Goal: Transaction & Acquisition: Book appointment/travel/reservation

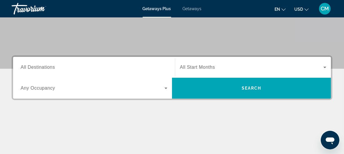
click at [45, 66] on span "All Destinations" at bounding box center [38, 67] width 34 height 5
click at [45, 66] on input "Destination All Destinations" at bounding box center [94, 67] width 147 height 7
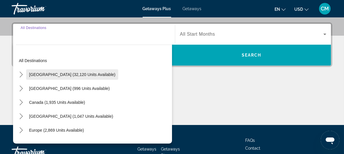
scroll to position [142, 0]
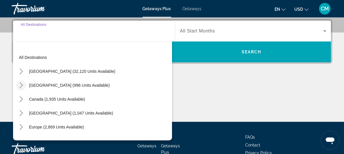
click at [22, 85] on icon "Toggle Mexico (996 units available) submenu" at bounding box center [21, 86] width 6 height 6
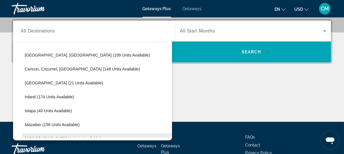
scroll to position [57, 0]
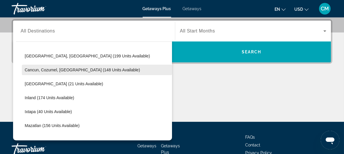
click at [49, 71] on span "Cancun, Cozumel, [GEOGRAPHIC_DATA] (148 units available)" at bounding box center [82, 70] width 115 height 5
type input "**********"
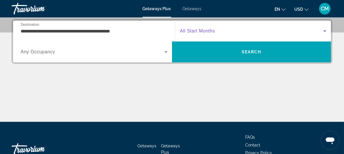
click at [218, 31] on span "Search widget" at bounding box center [252, 31] width 144 height 7
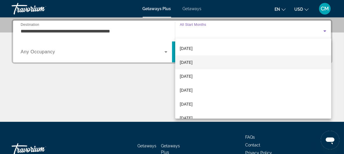
scroll to position [53, 0]
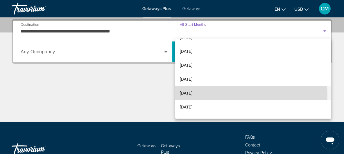
click at [193, 95] on span "[DATE]" at bounding box center [186, 93] width 13 height 7
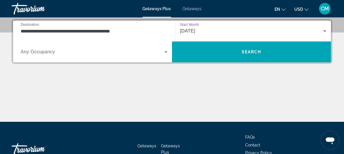
click at [33, 49] on span "Any Occupancy" at bounding box center [38, 51] width 35 height 5
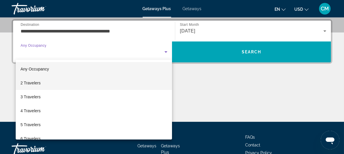
click at [31, 83] on span "2 Travelers" at bounding box center [30, 83] width 20 height 7
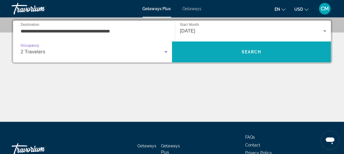
click at [262, 53] on span "Search" at bounding box center [251, 52] width 159 height 14
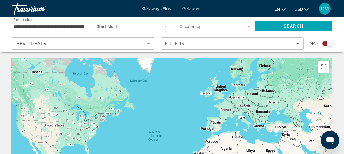
click at [326, 42] on div "Search widget" at bounding box center [328, 43] width 10 height 5
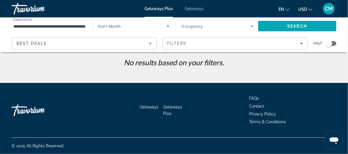
click at [66, 27] on input "**********" at bounding box center [49, 26] width 72 height 7
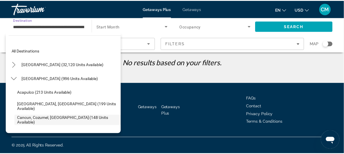
scroll to position [35, 0]
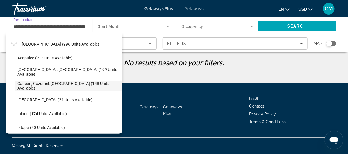
click at [195, 7] on span "Getaways" at bounding box center [194, 8] width 19 height 5
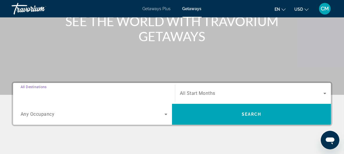
click at [83, 90] on input "Destination All Destinations" at bounding box center [94, 93] width 147 height 7
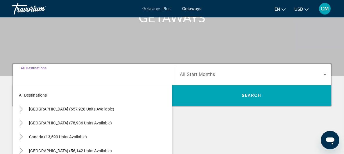
scroll to position [142, 0]
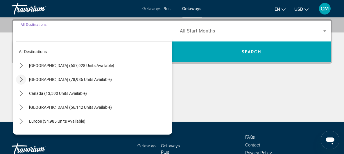
click at [19, 79] on icon "Toggle Mexico (78,936 units available) submenu" at bounding box center [21, 80] width 6 height 6
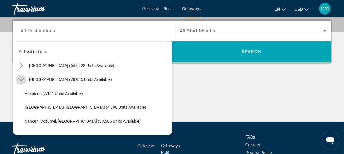
scroll to position [31, 0]
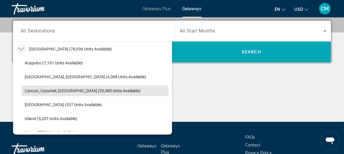
drag, startPoint x: 34, startPoint y: 90, endPoint x: 41, endPoint y: 90, distance: 6.7
click at [34, 91] on span "Cancun, Cozumel, [GEOGRAPHIC_DATA] (33,585 units available)" at bounding box center [83, 91] width 116 height 5
type input "**********"
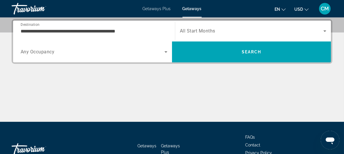
click at [191, 34] on div "Search widget" at bounding box center [253, 31] width 146 height 16
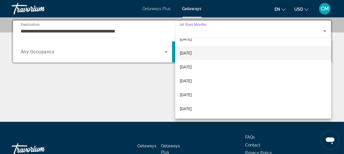
scroll to position [79, 0]
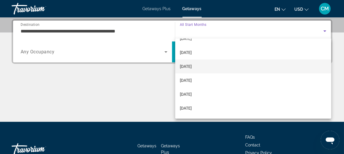
click at [185, 66] on span "[DATE]" at bounding box center [186, 66] width 12 height 7
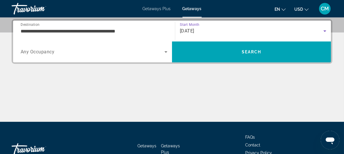
click at [42, 52] on span "Any Occupancy" at bounding box center [38, 52] width 34 height 6
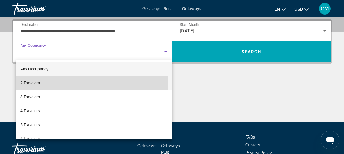
click at [29, 82] on span "2 Travelers" at bounding box center [29, 83] width 19 height 7
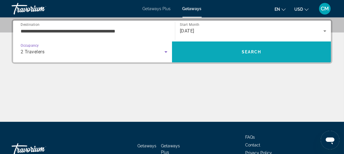
click at [242, 51] on span "Search" at bounding box center [252, 52] width 20 height 5
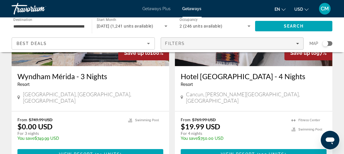
scroll to position [105, 0]
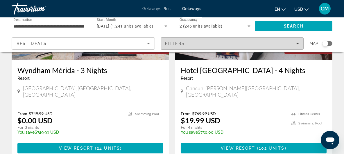
click at [230, 46] on div "Filters" at bounding box center [232, 43] width 134 height 5
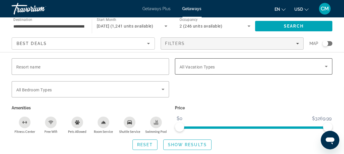
click at [208, 65] on span "All Vacation Types" at bounding box center [197, 67] width 35 height 5
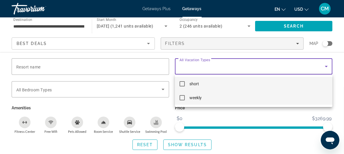
click at [185, 98] on mat-option "weekly" at bounding box center [253, 98] width 157 height 14
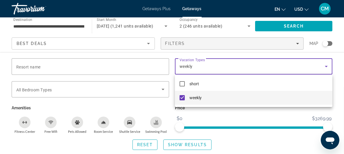
click at [52, 123] on div at bounding box center [172, 77] width 344 height 154
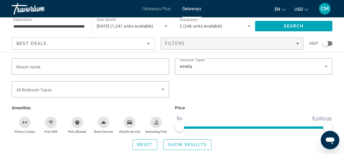
click at [51, 123] on icon "Free Wifi" at bounding box center [51, 122] width 5 height 5
click at [184, 144] on span "Show Results" at bounding box center [187, 145] width 39 height 5
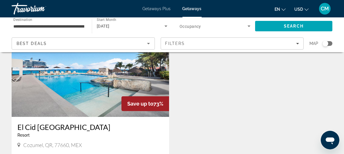
scroll to position [53, 0]
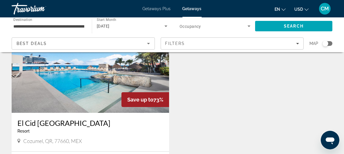
click at [81, 86] on img "Main content" at bounding box center [90, 66] width 157 height 93
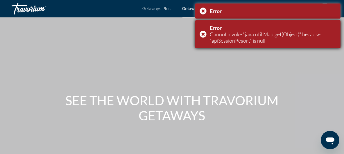
click at [202, 32] on div "Error Cannot invoke "java.util.Map.get(Object)" because "apiSessionResort" is n…" at bounding box center [267, 34] width 145 height 28
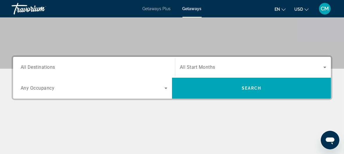
click at [40, 68] on span "All Destinations" at bounding box center [38, 68] width 35 height 6
click at [40, 68] on input "Destination All Destinations" at bounding box center [94, 67] width 147 height 7
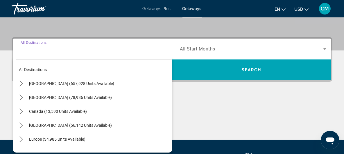
scroll to position [142, 0]
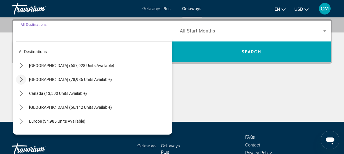
click at [23, 78] on icon "Toggle Mexico (78,936 units available) submenu" at bounding box center [21, 80] width 6 height 6
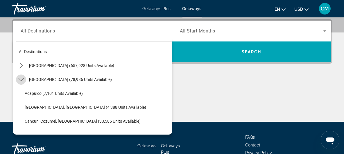
scroll to position [31, 0]
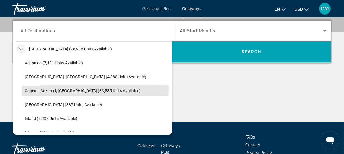
click at [31, 89] on span "Cancun, Cozumel, [GEOGRAPHIC_DATA] (33,585 units available)" at bounding box center [83, 91] width 116 height 5
type input "**********"
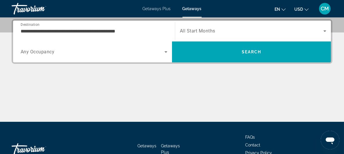
click at [196, 29] on span "All Start Months" at bounding box center [197, 31] width 35 height 6
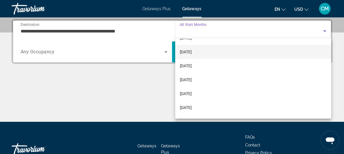
scroll to position [53, 0]
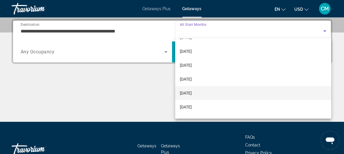
click at [191, 90] on span "[DATE]" at bounding box center [186, 93] width 12 height 7
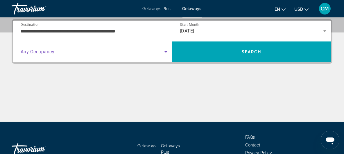
click at [105, 52] on span "Search widget" at bounding box center [93, 52] width 144 height 7
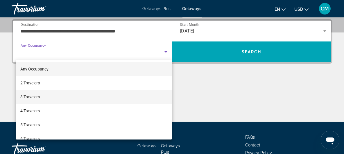
drag, startPoint x: 39, startPoint y: 109, endPoint x: 67, endPoint y: 102, distance: 28.9
click at [39, 109] on span "4 Travelers" at bounding box center [29, 111] width 19 height 7
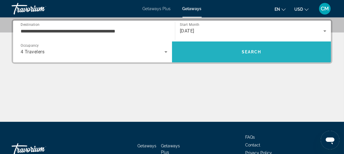
click at [248, 51] on span "Search" at bounding box center [252, 52] width 20 height 5
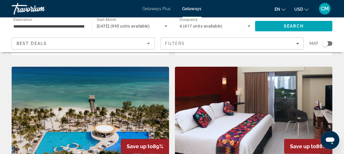
scroll to position [449, 0]
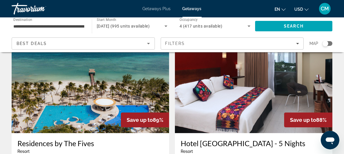
click at [286, 113] on div "Save up to 88%" at bounding box center [308, 120] width 48 height 15
click at [257, 107] on img "Main content" at bounding box center [253, 86] width 157 height 93
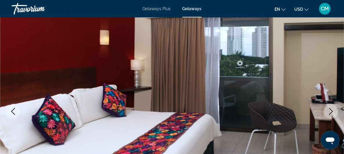
scroll to position [53, 0]
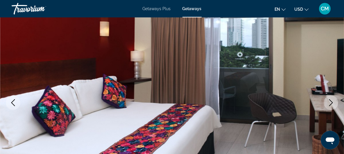
click at [330, 101] on icon "Next image" at bounding box center [330, 102] width 7 height 7
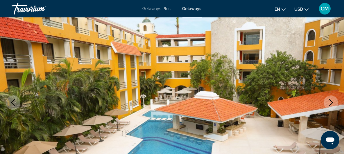
click at [330, 101] on icon "Next image" at bounding box center [330, 102] width 7 height 7
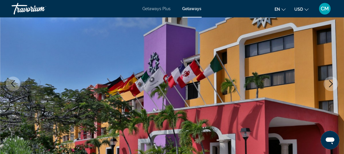
scroll to position [79, 0]
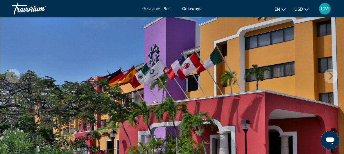
click at [336, 76] on button "Next image" at bounding box center [331, 76] width 15 height 15
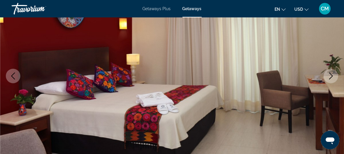
click at [330, 75] on icon "Next image" at bounding box center [330, 76] width 7 height 7
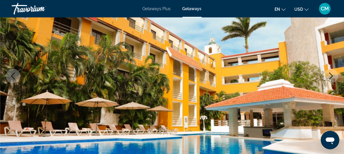
click at [330, 75] on icon "Next image" at bounding box center [330, 76] width 7 height 7
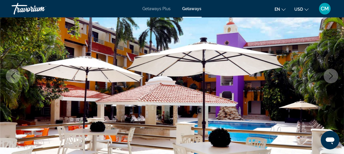
click at [330, 75] on icon "Next image" at bounding box center [330, 76] width 7 height 7
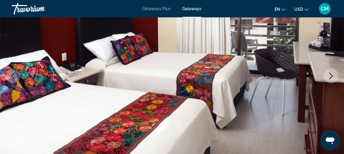
click at [330, 75] on icon "Next image" at bounding box center [330, 76] width 7 height 7
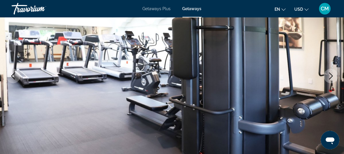
click at [330, 75] on icon "Next image" at bounding box center [330, 76] width 7 height 7
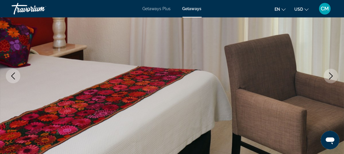
click at [330, 75] on icon "Next image" at bounding box center [330, 76] width 7 height 7
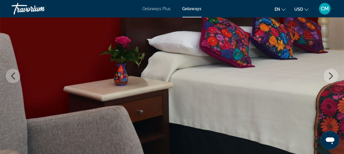
click at [330, 75] on icon "Next image" at bounding box center [330, 76] width 7 height 7
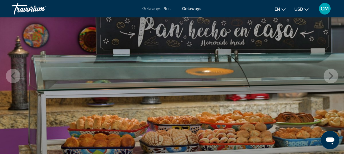
click at [327, 77] on button "Next image" at bounding box center [331, 76] width 15 height 15
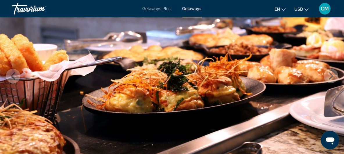
click at [332, 77] on icon "Next image" at bounding box center [330, 76] width 7 height 7
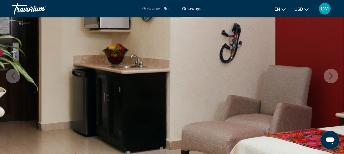
click at [329, 76] on icon "Next image" at bounding box center [330, 76] width 7 height 7
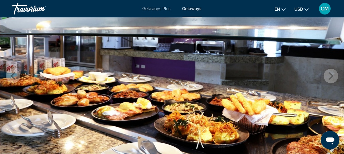
click at [328, 76] on button "Next image" at bounding box center [331, 76] width 15 height 15
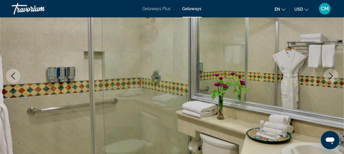
click at [329, 76] on icon "Next image" at bounding box center [330, 76] width 7 height 7
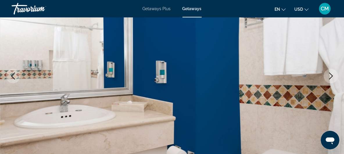
click at [329, 76] on icon "Next image" at bounding box center [330, 76] width 7 height 7
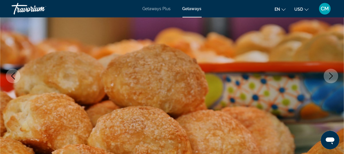
click at [329, 76] on icon "Next image" at bounding box center [330, 76] width 7 height 7
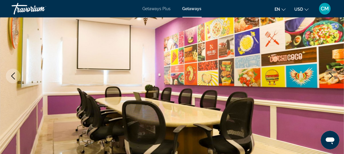
click at [329, 76] on icon "Next image" at bounding box center [330, 76] width 7 height 7
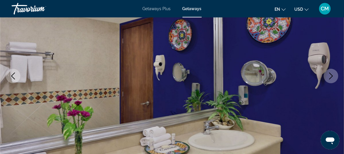
click at [329, 76] on icon "Next image" at bounding box center [330, 76] width 7 height 7
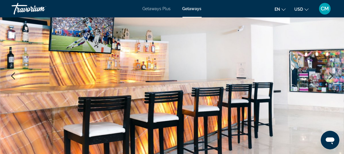
click at [329, 76] on icon "Next image" at bounding box center [330, 76] width 7 height 7
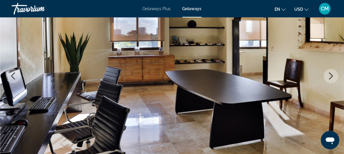
click at [329, 76] on icon "Next image" at bounding box center [330, 76] width 7 height 7
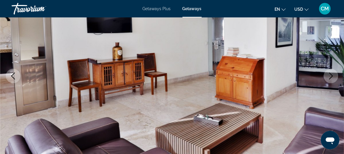
click at [329, 76] on icon "Next image" at bounding box center [330, 76] width 7 height 7
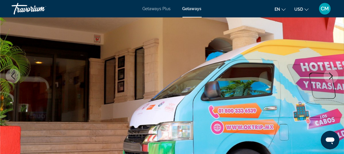
click at [329, 76] on icon "Next image" at bounding box center [330, 76] width 7 height 7
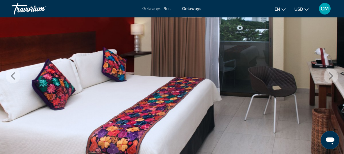
click at [329, 76] on icon "Next image" at bounding box center [330, 76] width 7 height 7
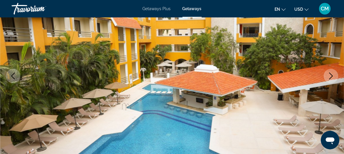
click at [329, 76] on icon "Next image" at bounding box center [330, 76] width 7 height 7
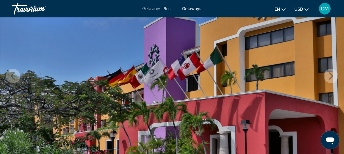
click at [329, 76] on icon "Next image" at bounding box center [330, 76] width 7 height 7
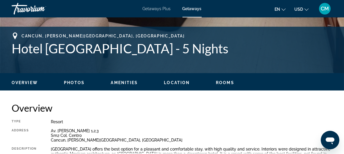
scroll to position [238, 0]
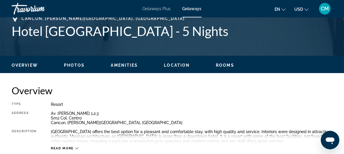
click at [221, 67] on span "Rooms" at bounding box center [225, 65] width 18 height 5
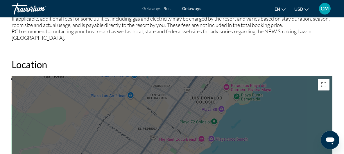
scroll to position [748, 0]
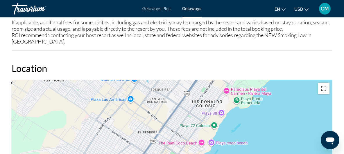
click at [321, 84] on button "Toggle fullscreen view" at bounding box center [324, 89] width 12 height 12
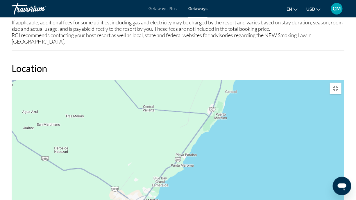
drag, startPoint x: 300, startPoint y: 108, endPoint x: 194, endPoint y: 130, distance: 108.7
click at [194, 130] on div "To activate drag with keyboard, press Alt + Enter. Once in keyboard drag state,…" at bounding box center [178, 167] width 333 height 174
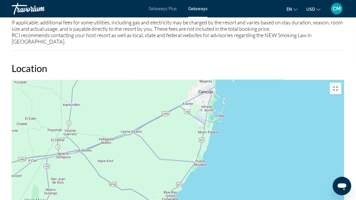
drag, startPoint x: 262, startPoint y: 84, endPoint x: 256, endPoint y: 92, distance: 9.9
click at [256, 92] on div "To activate drag with keyboard, press Alt + Enter. Once in keyboard drag state,…" at bounding box center [178, 167] width 333 height 174
click at [223, 120] on div "To activate drag with keyboard, press Alt + Enter. Once in keyboard drag state,…" at bounding box center [178, 167] width 333 height 174
click at [223, 119] on div "To activate drag with keyboard, press Alt + Enter. Once in keyboard drag state,…" at bounding box center [178, 167] width 333 height 174
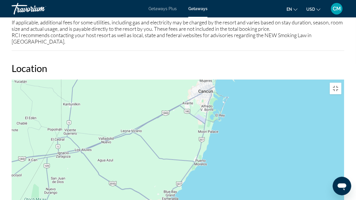
click at [223, 119] on div "To activate drag with keyboard, press Alt + Enter. Once in keyboard drag state,…" at bounding box center [178, 167] width 333 height 174
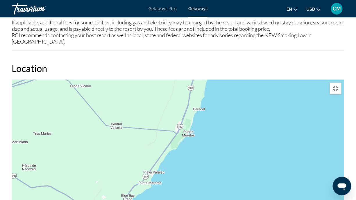
drag, startPoint x: 211, startPoint y: 128, endPoint x: 260, endPoint y: 87, distance: 64.4
click at [260, 87] on div "To activate drag with keyboard, press Alt + Enter. Once in keyboard drag state,…" at bounding box center [178, 167] width 333 height 174
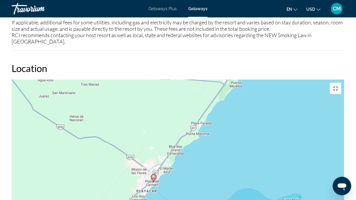
click at [260, 87] on div "To activate drag with keyboard, press Alt + Enter. Once in keyboard drag state,…" at bounding box center [178, 167] width 333 height 174
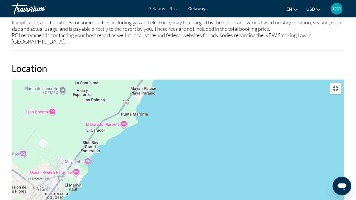
click at [341, 83] on button "Toggle fullscreen view" at bounding box center [336, 89] width 12 height 12
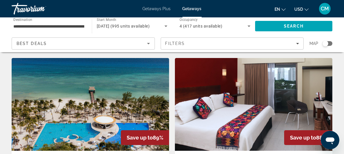
scroll to position [423, 0]
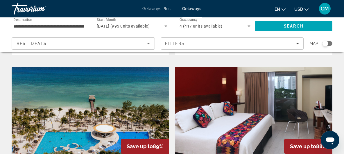
click at [260, 114] on img "Main content" at bounding box center [253, 113] width 157 height 93
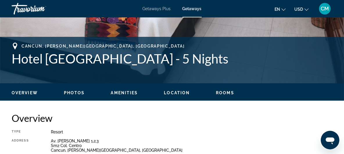
scroll to position [211, 0]
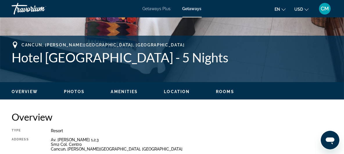
click at [182, 92] on span "Location" at bounding box center [177, 91] width 26 height 5
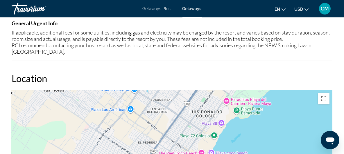
scroll to position [769, 0]
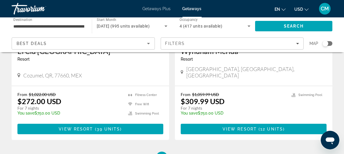
scroll to position [1162, 0]
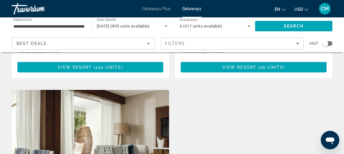
scroll to position [1030, 0]
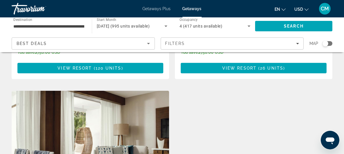
click at [98, 109] on img "Main content" at bounding box center [90, 137] width 157 height 93
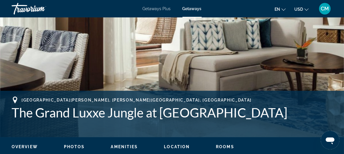
scroll to position [185, 0]
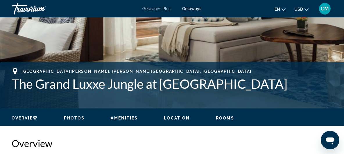
click at [173, 116] on span "Location" at bounding box center [177, 118] width 26 height 5
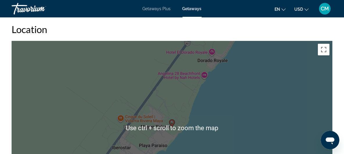
scroll to position [941, 0]
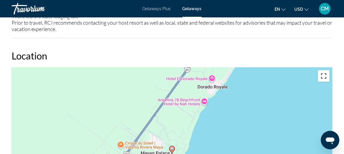
click at [323, 70] on button "Toggle fullscreen view" at bounding box center [324, 76] width 12 height 12
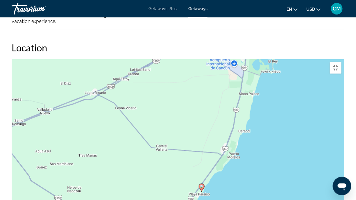
drag, startPoint x: 300, startPoint y: 89, endPoint x: 268, endPoint y: 128, distance: 50.3
click at [268, 128] on div "To activate drag with keyboard, press Alt + Enter. Once in keyboard drag state,…" at bounding box center [178, 146] width 333 height 174
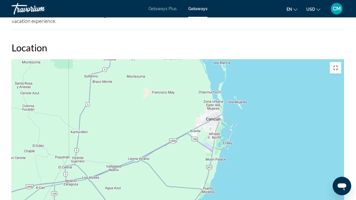
drag, startPoint x: 291, startPoint y: 79, endPoint x: 248, endPoint y: 117, distance: 57.9
click at [248, 117] on div "To activate drag with keyboard, press Alt + Enter. Once in keyboard drag state,…" at bounding box center [178, 146] width 333 height 174
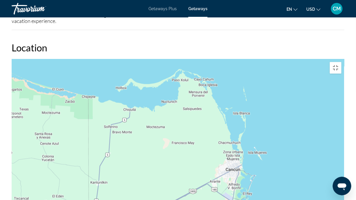
drag, startPoint x: 250, startPoint y: 80, endPoint x: 273, endPoint y: 131, distance: 56.1
click at [273, 130] on div "To activate drag with keyboard, press Alt + Enter. Once in keyboard drag state,…" at bounding box center [178, 146] width 333 height 174
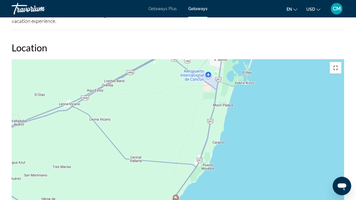
drag, startPoint x: 163, startPoint y: 144, endPoint x: 309, endPoint y: 148, distance: 146.8
click at [309, 148] on div "To activate drag with keyboard, press Alt + Enter. Once in keyboard drag state,…" at bounding box center [178, 146] width 333 height 174
click at [341, 62] on button "Toggle fullscreen view" at bounding box center [336, 68] width 12 height 12
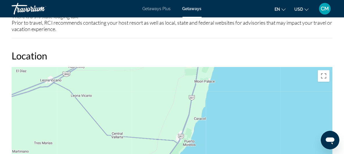
drag, startPoint x: 267, startPoint y: 122, endPoint x: 234, endPoint y: 55, distance: 74.9
click at [235, 67] on div "To activate drag with keyboard, press Alt + Enter. Once in keyboard drag state,…" at bounding box center [172, 154] width 321 height 174
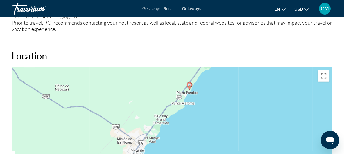
drag, startPoint x: 190, startPoint y: 137, endPoint x: 251, endPoint y: 84, distance: 81.2
click at [251, 86] on div "To activate drag with keyboard, press Alt + Enter. Once in keyboard drag state,…" at bounding box center [172, 154] width 321 height 174
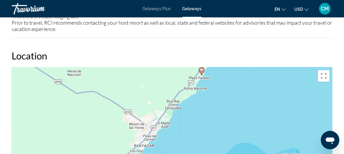
drag, startPoint x: 220, startPoint y: 135, endPoint x: 219, endPoint y: 76, distance: 58.4
click at [219, 83] on div "To activate drag with keyboard, press Alt + Enter. Once in keyboard drag state,…" at bounding box center [172, 154] width 321 height 174
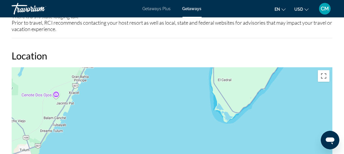
drag, startPoint x: 225, startPoint y: 133, endPoint x: 266, endPoint y: 57, distance: 85.8
click at [266, 67] on div "Main content" at bounding box center [172, 154] width 321 height 174
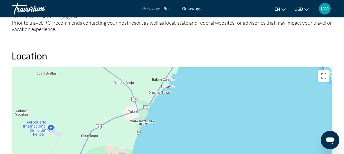
drag, startPoint x: 152, startPoint y: 107, endPoint x: 261, endPoint y: 71, distance: 114.9
click at [261, 71] on div "Main content" at bounding box center [172, 154] width 321 height 174
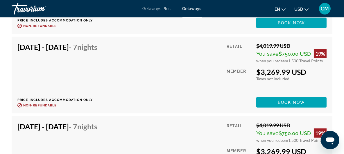
scroll to position [2368, 0]
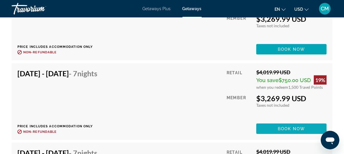
click at [293, 122] on span "Main content" at bounding box center [291, 129] width 70 height 14
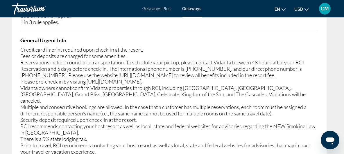
scroll to position [1162, 0]
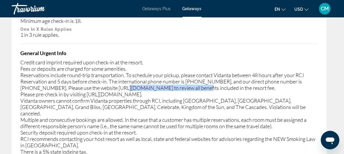
drag, startPoint x: 98, startPoint y: 64, endPoint x: 170, endPoint y: 63, distance: 71.8
click at [170, 63] on div "Credit card imprint required upon check-in at the resort. Fees or deposits are …" at bounding box center [169, 113] width 298 height 109
drag, startPoint x: 170, startPoint y: 63, endPoint x: 165, endPoint y: 64, distance: 5.0
copy div "[URL][DOMAIN_NAME]"
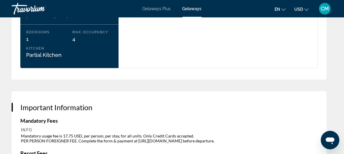
scroll to position [872, 0]
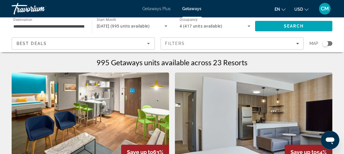
click at [58, 27] on input "**********" at bounding box center [48, 26] width 71 height 7
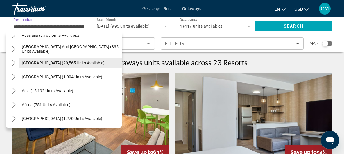
scroll to position [247, 0]
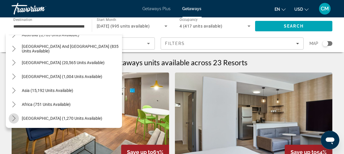
click at [15, 119] on icon "Toggle Middle East (1,270 units available) submenu" at bounding box center [14, 119] width 6 height 6
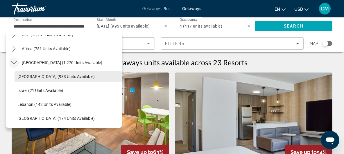
click at [46, 72] on span "Select destination: Egypt (933 units available)" at bounding box center [69, 77] width 108 height 14
type input "**********"
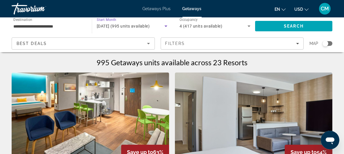
click at [139, 26] on span "[DATE] (995 units available)" at bounding box center [123, 26] width 53 height 5
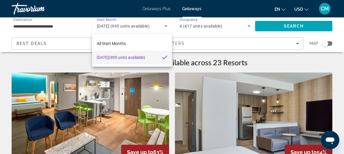
click at [167, 25] on div at bounding box center [172, 77] width 344 height 154
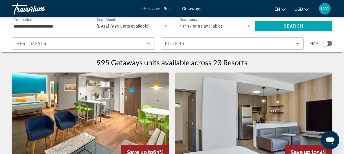
click at [167, 25] on icon "Search widget" at bounding box center [165, 26] width 7 height 7
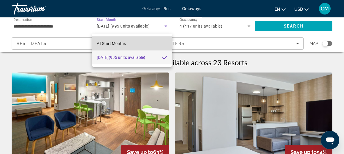
click at [126, 39] on mat-option "All Start Months" at bounding box center [132, 44] width 80 height 14
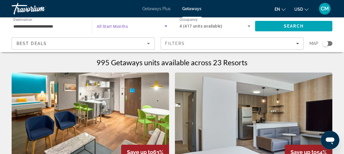
click at [138, 28] on span "Search widget" at bounding box center [131, 26] width 68 height 7
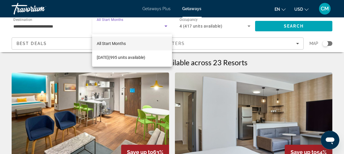
click at [138, 28] on div at bounding box center [172, 77] width 344 height 154
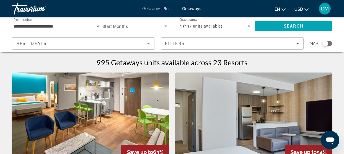
click at [210, 25] on span "4 (417 units available)" at bounding box center [201, 26] width 43 height 5
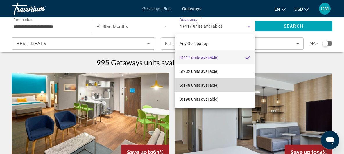
click at [208, 85] on span "6 (148 units available)" at bounding box center [199, 85] width 39 height 7
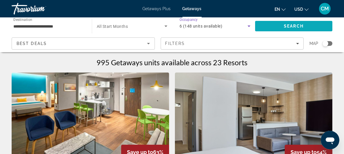
click at [285, 24] on span "Search" at bounding box center [294, 26] width 20 height 5
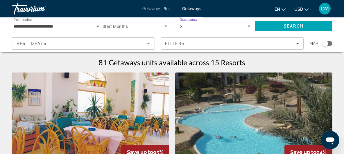
click at [249, 25] on icon "Search widget" at bounding box center [249, 26] width 7 height 7
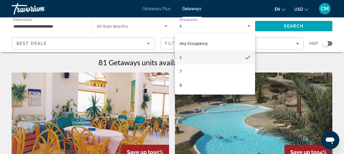
click at [247, 25] on div at bounding box center [172, 77] width 344 height 154
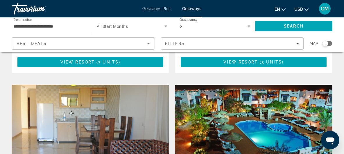
scroll to position [185, 0]
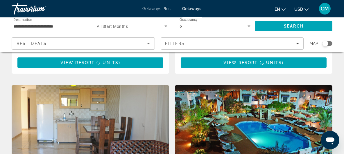
click at [253, 110] on img "Main content" at bounding box center [253, 131] width 157 height 93
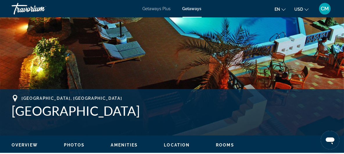
scroll to position [185, 0]
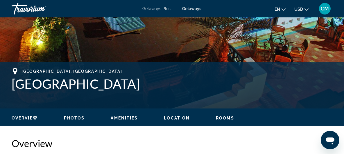
click at [69, 116] on span "Photos" at bounding box center [74, 118] width 21 height 5
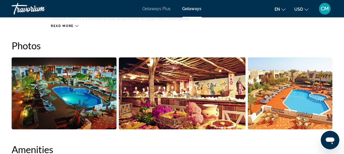
scroll to position [370, 0]
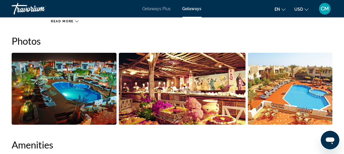
click at [140, 109] on img "Open full-screen image slider" at bounding box center [182, 89] width 127 height 72
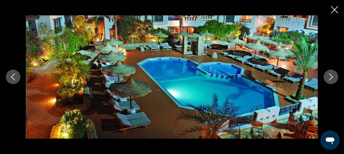
click at [334, 76] on icon "Next image" at bounding box center [330, 77] width 7 height 7
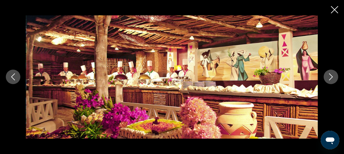
click at [334, 76] on icon "Next image" at bounding box center [330, 77] width 7 height 7
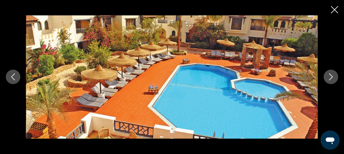
click at [334, 76] on icon "Next image" at bounding box center [330, 77] width 7 height 7
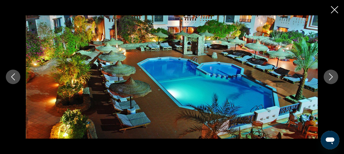
click at [334, 76] on icon "Next image" at bounding box center [330, 77] width 7 height 7
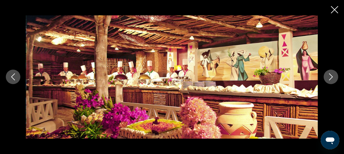
click at [334, 10] on icon "Close slideshow" at bounding box center [334, 9] width 7 height 7
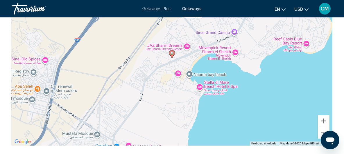
scroll to position [776, 0]
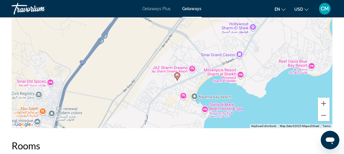
drag, startPoint x: 176, startPoint y: 73, endPoint x: 181, endPoint y: 114, distance: 41.9
click at [181, 114] on div "To activate drag with keyboard, press Alt + Enter. Once in keyboard drag state,…" at bounding box center [172, 41] width 321 height 174
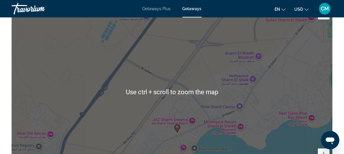
scroll to position [723, 0]
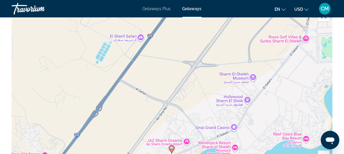
drag, startPoint x: 314, startPoint y: 49, endPoint x: 308, endPoint y: 69, distance: 20.8
click at [308, 69] on div "To activate drag with keyboard, press Alt + Enter. Once in keyboard drag state,…" at bounding box center [172, 94] width 321 height 174
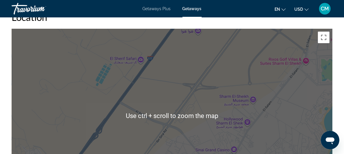
scroll to position [697, 0]
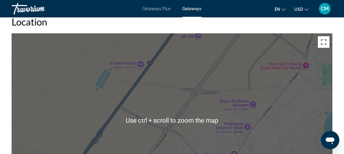
click at [323, 44] on button "Toggle fullscreen view" at bounding box center [324, 42] width 12 height 12
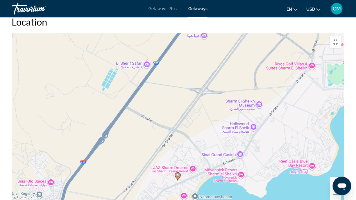
click at [203, 154] on div "To activate drag with keyboard, press Alt + Enter. Once in keyboard drag state,…" at bounding box center [178, 120] width 333 height 174
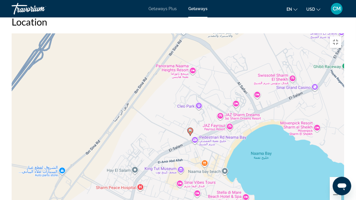
drag, startPoint x: 219, startPoint y: 162, endPoint x: 265, endPoint y: 119, distance: 63.7
click at [265, 118] on div "To activate drag with keyboard, press Alt + Enter. Once in keyboard drag state,…" at bounding box center [178, 120] width 333 height 174
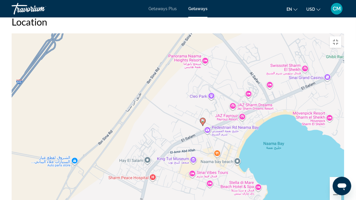
click at [257, 133] on div "To activate drag with keyboard, press Alt + Enter. Once in keyboard drag state,…" at bounding box center [178, 120] width 333 height 174
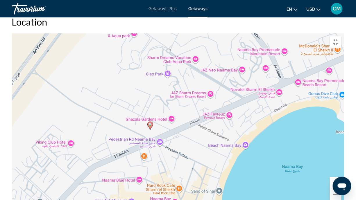
drag, startPoint x: 261, startPoint y: 130, endPoint x: 263, endPoint y: 161, distance: 31.5
click at [263, 154] on div "To activate drag with keyboard, press Alt + Enter. Once in keyboard drag state,…" at bounding box center [178, 120] width 333 height 174
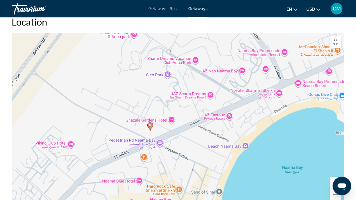
click at [272, 127] on div "To activate drag with keyboard, press Alt + Enter. Once in keyboard drag state,…" at bounding box center [178, 120] width 333 height 174
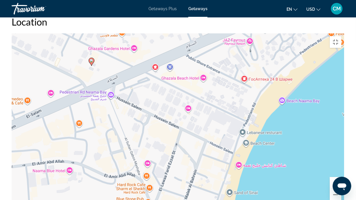
drag, startPoint x: 182, startPoint y: 136, endPoint x: 246, endPoint y: 87, distance: 80.5
click at [246, 87] on div "To activate drag with keyboard, press Alt + Enter. Once in keyboard drag state,…" at bounding box center [178, 120] width 333 height 174
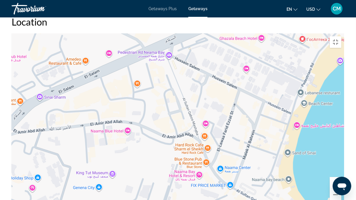
drag, startPoint x: 198, startPoint y: 136, endPoint x: 257, endPoint y: 96, distance: 71.0
click at [257, 96] on div "To activate drag with keyboard, press Alt + Enter. Once in keyboard drag state,…" at bounding box center [178, 120] width 333 height 174
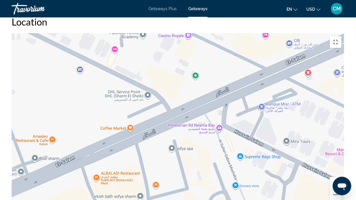
drag, startPoint x: 194, startPoint y: 65, endPoint x: 332, endPoint y: 196, distance: 190.3
click at [332, 154] on div "Use ctrl + scroll to zoom the map Keyboard shortcuts Map Data Map data ©2025 Ma…" at bounding box center [178, 120] width 333 height 174
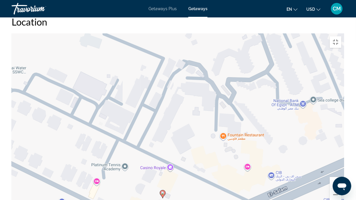
drag, startPoint x: 241, startPoint y: 45, endPoint x: 222, endPoint y: 178, distance: 134.1
click at [222, 154] on div "To activate drag with keyboard, press Alt + Enter. Once in keyboard drag state,…" at bounding box center [178, 120] width 333 height 174
click at [186, 109] on div "To activate drag with keyboard, press Alt + Enter. Once in keyboard drag state,…" at bounding box center [178, 120] width 333 height 174
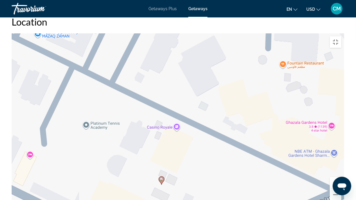
drag, startPoint x: 189, startPoint y: 171, endPoint x: 219, endPoint y: 70, distance: 105.6
click at [218, 72] on div "To activate drag with keyboard, press Alt + Enter. Once in keyboard drag state,…" at bounding box center [178, 120] width 333 height 174
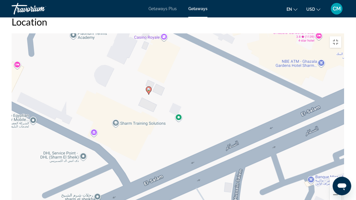
drag, startPoint x: 80, startPoint y: 134, endPoint x: 56, endPoint y: 67, distance: 71.2
click at [56, 67] on div "To activate drag with keyboard, press Alt + Enter. Once in keyboard drag state,…" at bounding box center [178, 120] width 333 height 174
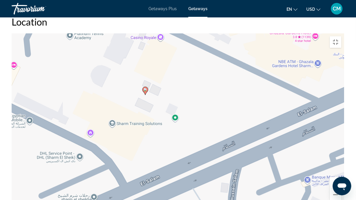
click at [237, 85] on div "To activate drag with keyboard, press Alt + Enter. Once in keyboard drag state,…" at bounding box center [178, 120] width 333 height 174
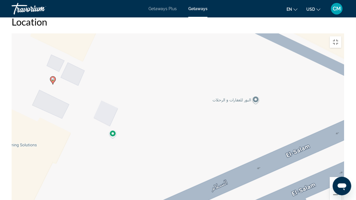
click at [194, 86] on div "To activate drag with keyboard, press Alt + Enter. Once in keyboard drag state,…" at bounding box center [178, 120] width 333 height 174
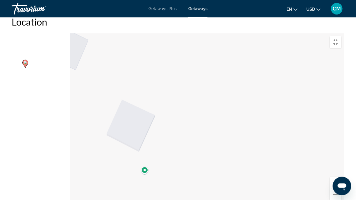
drag, startPoint x: 117, startPoint y: 82, endPoint x: 268, endPoint y: 88, distance: 151.5
click at [268, 88] on div "To activate drag with keyboard, press Alt + Enter. Once in keyboard drag state,…" at bounding box center [178, 120] width 333 height 174
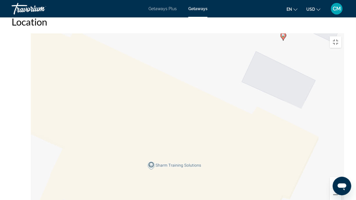
drag, startPoint x: 138, startPoint y: 80, endPoint x: 224, endPoint y: 45, distance: 93.2
click at [224, 45] on div "To activate drag with keyboard, press Alt + Enter. Once in keyboard drag state,…" at bounding box center [178, 120] width 333 height 174
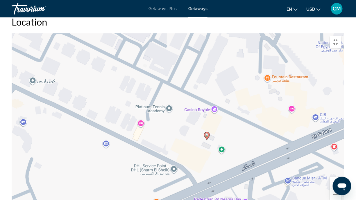
drag, startPoint x: 194, startPoint y: 45, endPoint x: 165, endPoint y: 144, distance: 103.4
click at [165, 144] on div "To activate drag with keyboard, press Alt + Enter. Once in keyboard drag state,…" at bounding box center [178, 120] width 333 height 174
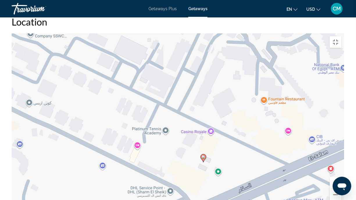
click at [201, 112] on div "To activate drag with keyboard, press Alt + Enter. Once in keyboard drag state,…" at bounding box center [178, 120] width 333 height 174
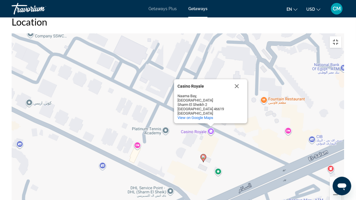
click at [341, 36] on button "Toggle fullscreen view" at bounding box center [336, 42] width 12 height 12
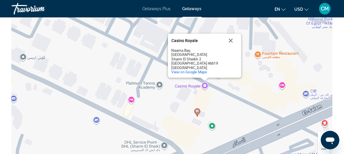
scroll to position [749, 0]
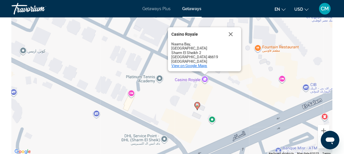
click at [196, 67] on span "View on Google Maps" at bounding box center [189, 66] width 36 height 4
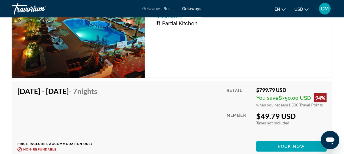
scroll to position [987, 0]
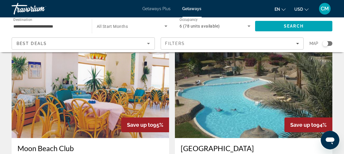
scroll to position [26, 0]
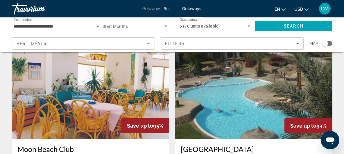
click at [151, 79] on img "Main content" at bounding box center [90, 92] width 157 height 93
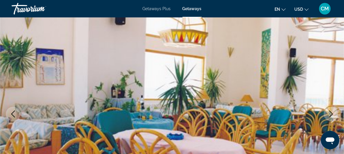
scroll to position [53, 0]
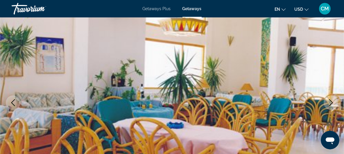
click at [333, 104] on icon "Next image" at bounding box center [330, 102] width 7 height 7
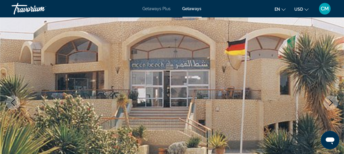
click at [329, 102] on icon "Next image" at bounding box center [330, 102] width 7 height 7
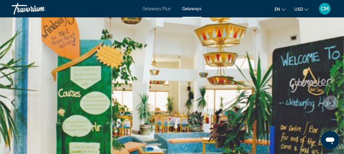
click at [334, 103] on icon "Next image" at bounding box center [330, 102] width 7 height 7
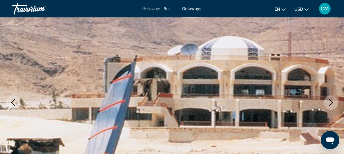
click at [334, 101] on icon "Next image" at bounding box center [330, 102] width 7 height 7
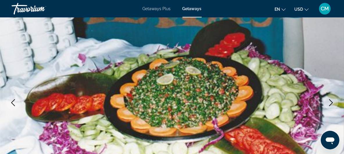
click at [331, 101] on icon "Next image" at bounding box center [331, 102] width 4 height 7
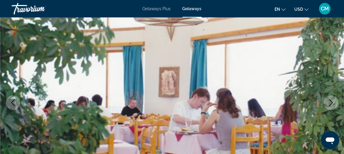
click at [331, 101] on icon "Next image" at bounding box center [331, 102] width 4 height 7
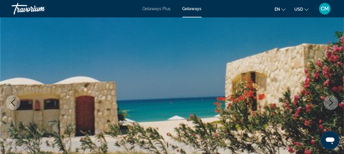
click at [334, 102] on icon "Next image" at bounding box center [330, 102] width 7 height 7
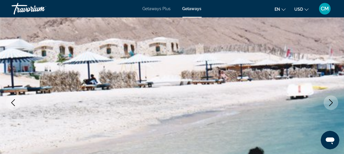
click at [334, 102] on icon "Next image" at bounding box center [330, 102] width 7 height 7
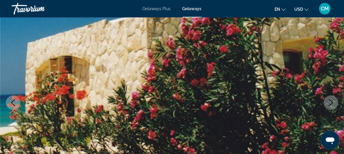
click at [334, 102] on icon "Next image" at bounding box center [330, 102] width 7 height 7
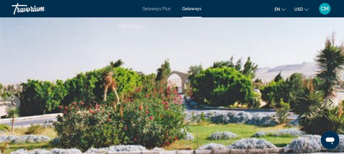
click at [334, 102] on icon "Next image" at bounding box center [330, 102] width 7 height 7
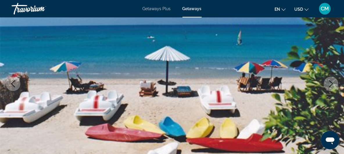
scroll to position [79, 0]
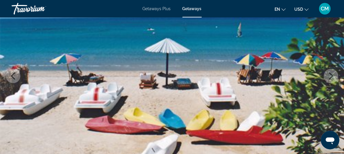
click at [332, 78] on icon "Next image" at bounding box center [330, 76] width 7 height 7
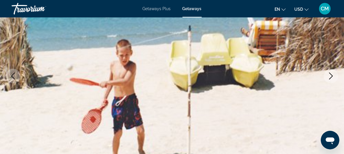
click at [332, 78] on icon "Next image" at bounding box center [330, 76] width 7 height 7
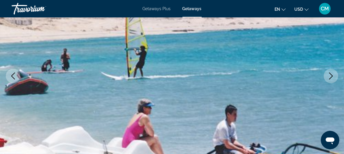
click at [329, 76] on icon "Next image" at bounding box center [330, 76] width 7 height 7
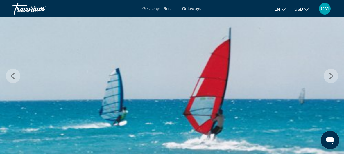
click at [329, 76] on icon "Next image" at bounding box center [330, 76] width 7 height 7
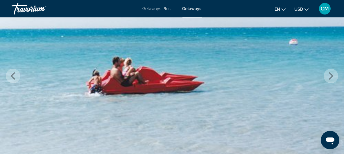
click at [329, 76] on icon "Next image" at bounding box center [330, 76] width 7 height 7
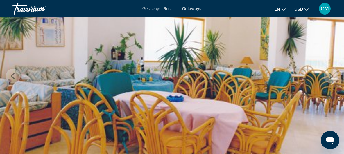
click at [329, 76] on icon "Next image" at bounding box center [330, 76] width 7 height 7
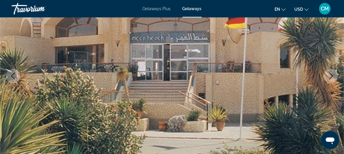
click at [330, 76] on icon "Next image" at bounding box center [330, 76] width 7 height 7
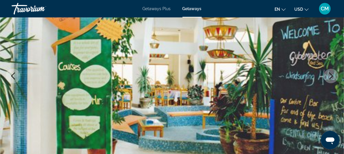
click at [330, 76] on icon "Next image" at bounding box center [330, 76] width 7 height 7
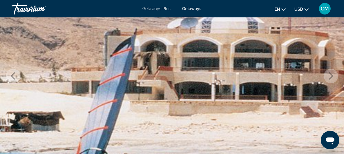
click at [330, 76] on icon "Next image" at bounding box center [330, 76] width 7 height 7
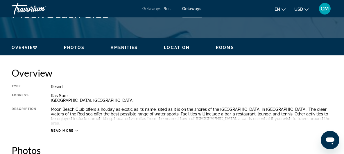
scroll to position [264, 0]
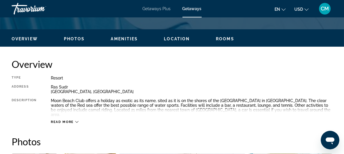
click at [72, 120] on span "Read more" at bounding box center [62, 122] width 23 height 4
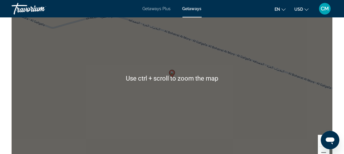
scroll to position [687, 0]
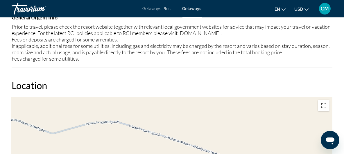
drag, startPoint x: 325, startPoint y: 103, endPoint x: 333, endPoint y: 133, distance: 30.4
click at [326, 103] on button "Toggle fullscreen view" at bounding box center [324, 106] width 12 height 12
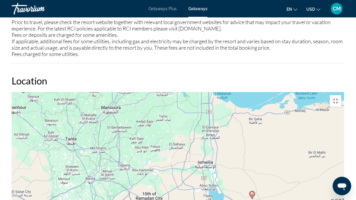
drag, startPoint x: 242, startPoint y: 146, endPoint x: 185, endPoint y: 133, distance: 58.6
click at [185, 133] on div "To activate drag with keyboard, press Alt + Enter. Once in keyboard drag state,…" at bounding box center [178, 179] width 333 height 174
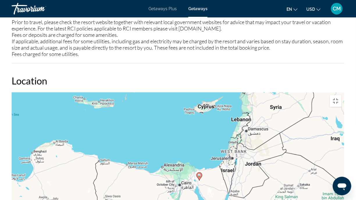
drag, startPoint x: 262, startPoint y: 150, endPoint x: 179, endPoint y: 132, distance: 84.4
click at [180, 133] on div "To activate drag with keyboard, press Alt + Enter. Once in keyboard drag state,…" at bounding box center [178, 179] width 333 height 174
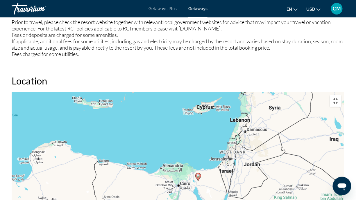
click at [341, 95] on button "Toggle fullscreen view" at bounding box center [336, 101] width 12 height 12
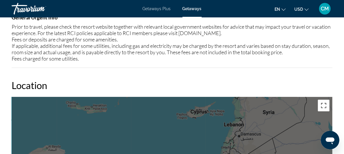
scroll to position [713, 0]
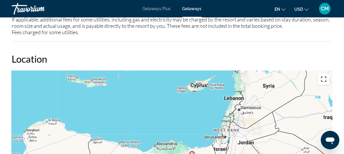
click at [326, 74] on button "Toggle fullscreen view" at bounding box center [324, 80] width 12 height 12
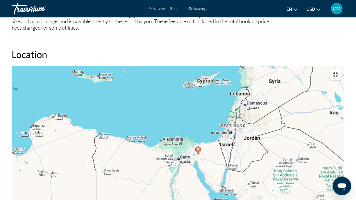
click at [341, 69] on button "Toggle fullscreen view" at bounding box center [336, 75] width 12 height 12
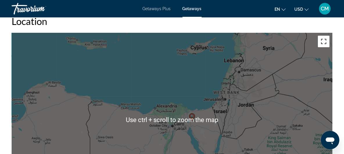
scroll to position [745, 0]
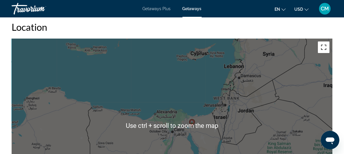
drag, startPoint x: 322, startPoint y: 40, endPoint x: 330, endPoint y: 69, distance: 30.4
click at [322, 42] on button "Toggle fullscreen view" at bounding box center [324, 48] width 12 height 12
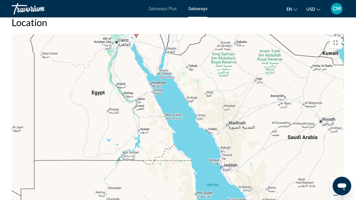
drag, startPoint x: 239, startPoint y: 164, endPoint x: 178, endPoint y: 78, distance: 105.6
click at [178, 78] on div "To activate drag with keyboard, press Alt + Enter. Once in keyboard drag state,…" at bounding box center [178, 121] width 333 height 174
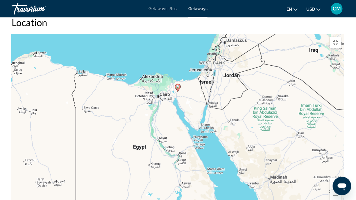
drag, startPoint x: 177, startPoint y: 59, endPoint x: 229, endPoint y: 141, distance: 97.2
click at [229, 141] on div "To activate drag with keyboard, press Alt + Enter. Once in keyboard drag state,…" at bounding box center [178, 121] width 333 height 174
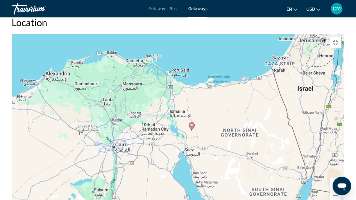
drag, startPoint x: 185, startPoint y: 93, endPoint x: 266, endPoint y: 143, distance: 95.2
click at [266, 143] on div "To activate drag with keyboard, press Alt + Enter. Once in keyboard drag state,…" at bounding box center [178, 121] width 333 height 174
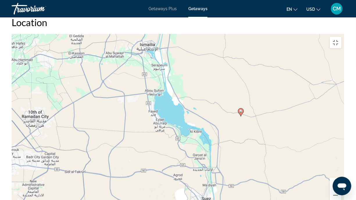
drag, startPoint x: 170, startPoint y: 144, endPoint x: 281, endPoint y: 107, distance: 116.8
click at [281, 107] on div "To activate drag with keyboard, press Alt + Enter. Once in keyboard drag state,…" at bounding box center [178, 121] width 333 height 174
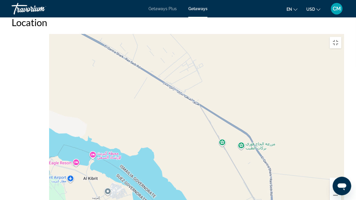
drag, startPoint x: 200, startPoint y: 99, endPoint x: 341, endPoint y: 63, distance: 145.8
click at [341, 63] on div "To activate drag with keyboard, press Alt + Enter. Once in keyboard drag state,…" at bounding box center [178, 121] width 333 height 174
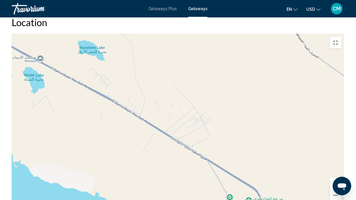
drag, startPoint x: 175, startPoint y: 80, endPoint x: 155, endPoint y: 149, distance: 71.6
click at [155, 149] on div "Main content" at bounding box center [178, 121] width 333 height 174
click at [250, 154] on div "To activate drag with keyboard, press Alt + Enter. Once in keyboard drag state,…" at bounding box center [178, 121] width 333 height 174
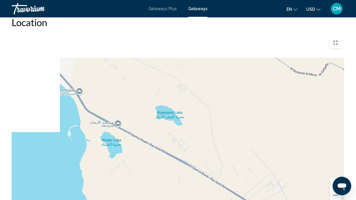
drag, startPoint x: 173, startPoint y: 88, endPoint x: 252, endPoint y: 155, distance: 103.1
click at [252, 154] on div "To activate drag with keyboard, press Alt + Enter. Once in keyboard drag state,…" at bounding box center [178, 121] width 333 height 174
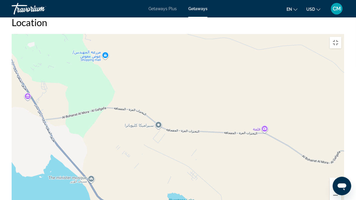
drag, startPoint x: 131, startPoint y: 85, endPoint x: 134, endPoint y: 167, distance: 82.0
click at [135, 154] on div "مزرعه [PERSON_NAME] [PERSON_NAME] 7H7Q+VJ [GEOGRAPHIC_DATA] 8390001 [GEOGRAPHIC…" at bounding box center [178, 121] width 333 height 174
click at [265, 108] on div "مزرعه [PERSON_NAME] [PERSON_NAME] 7H7Q+VJ [GEOGRAPHIC_DATA] 8390001 [GEOGRAPHIC…" at bounding box center [178, 121] width 333 height 174
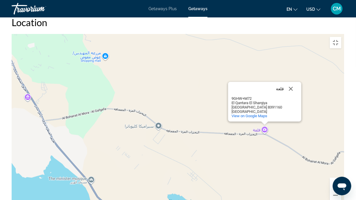
click at [104, 37] on div "[GEOGRAPHIC_DATA]+M72 [GEOGRAPHIC_DATA] 8391160 [GEOGRAPHIC_DATA] View on Googl…" at bounding box center [178, 121] width 333 height 174
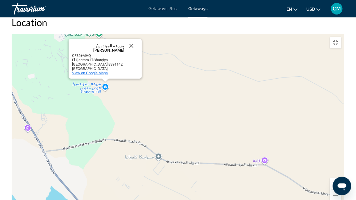
click at [96, 71] on span "View on Google Maps" at bounding box center [90, 73] width 36 height 4
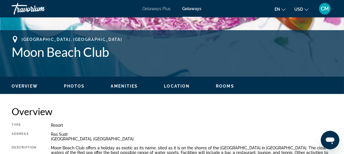
scroll to position [243, 0]
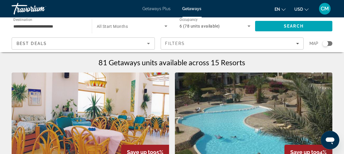
click at [161, 10] on span "Getaways Plus" at bounding box center [157, 8] width 28 height 5
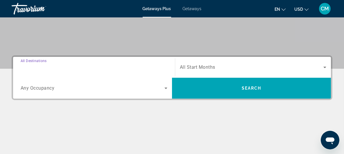
click at [69, 66] on input "Destination All Destinations" at bounding box center [94, 67] width 147 height 7
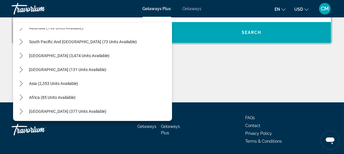
scroll to position [180, 0]
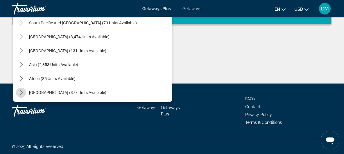
click at [22, 92] on icon "Toggle Middle East (377 units available) submenu" at bounding box center [20, 93] width 3 height 6
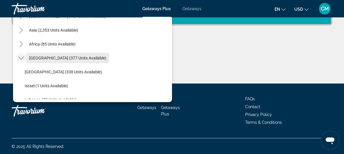
scroll to position [136, 0]
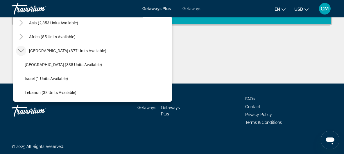
click at [189, 9] on span "Getaways" at bounding box center [192, 8] width 19 height 5
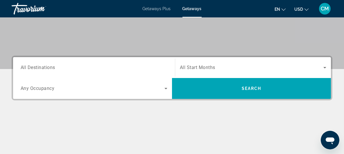
scroll to position [105, 0]
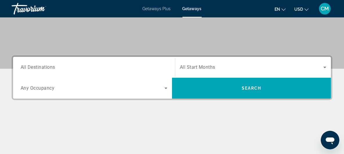
click at [30, 69] on span "All Destinations" at bounding box center [38, 68] width 35 height 6
click at [30, 69] on input "Destination All Destinations" at bounding box center [94, 67] width 147 height 7
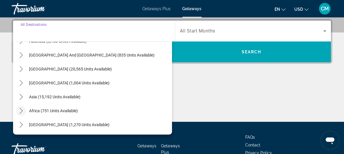
scroll to position [180, 0]
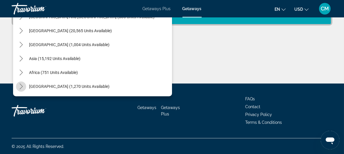
click at [21, 85] on icon "Toggle Middle East (1,270 units available) submenu" at bounding box center [21, 87] width 6 height 6
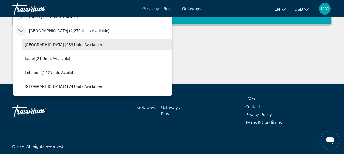
click at [45, 46] on span "[GEOGRAPHIC_DATA] (933 units available)" at bounding box center [63, 44] width 77 height 5
type input "**********"
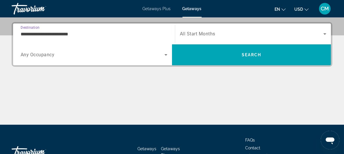
scroll to position [142, 0]
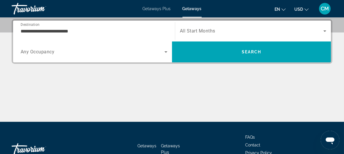
click at [214, 24] on div "Search widget" at bounding box center [253, 31] width 146 height 16
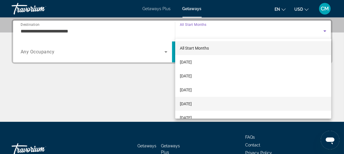
scroll to position [120, 0]
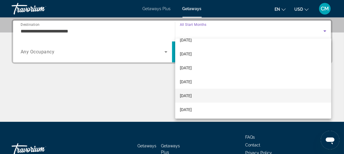
click at [190, 98] on span "[DATE]" at bounding box center [186, 95] width 12 height 7
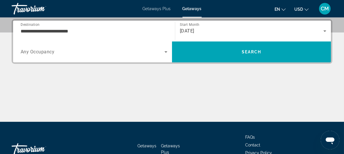
click at [42, 52] on span "Any Occupancy" at bounding box center [38, 52] width 34 height 6
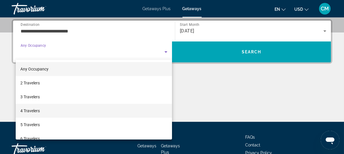
scroll to position [26, 0]
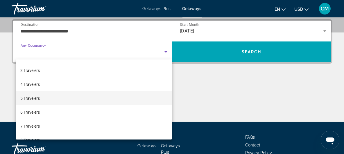
click at [28, 99] on span "5 Travelers" at bounding box center [29, 98] width 19 height 7
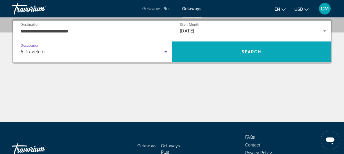
click at [253, 50] on span "Search" at bounding box center [252, 52] width 20 height 5
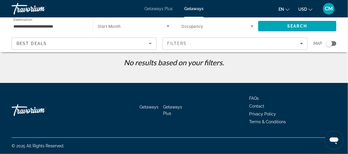
click at [200, 24] on span "Occupancy" at bounding box center [193, 26] width 22 height 5
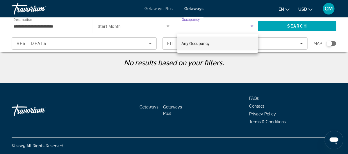
click at [200, 25] on div at bounding box center [174, 77] width 348 height 154
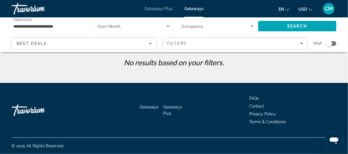
click at [252, 27] on icon "Search widget" at bounding box center [251, 26] width 7 height 7
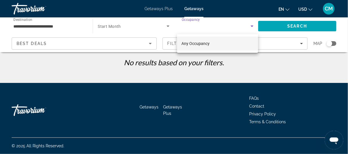
click at [160, 8] on div at bounding box center [174, 77] width 348 height 154
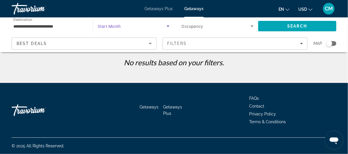
click at [167, 25] on icon "Search widget" at bounding box center [167, 26] width 7 height 7
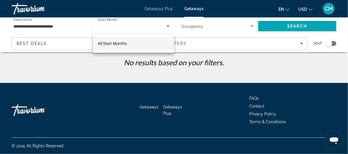
click at [161, 10] on div at bounding box center [174, 77] width 348 height 154
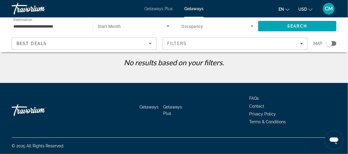
click at [161, 11] on span "Getaways Plus" at bounding box center [158, 8] width 28 height 5
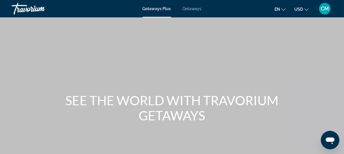
click at [191, 10] on span "Getaways" at bounding box center [192, 8] width 19 height 5
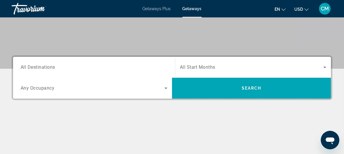
click at [70, 62] on div "Search widget" at bounding box center [94, 67] width 147 height 17
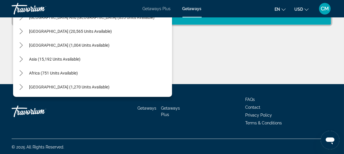
scroll to position [180, 0]
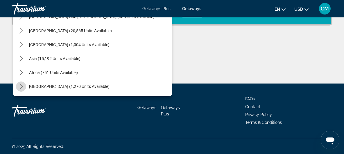
click at [22, 84] on icon "Toggle Middle East (1,270 units available) submenu" at bounding box center [21, 87] width 6 height 6
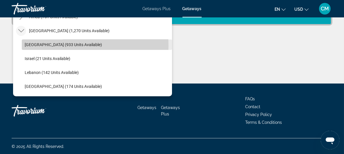
click at [42, 45] on span "[GEOGRAPHIC_DATA] (933 units available)" at bounding box center [63, 44] width 77 height 5
type input "**********"
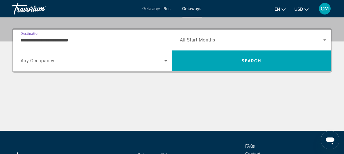
scroll to position [142, 0]
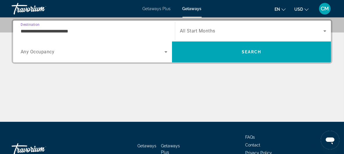
click at [213, 31] on span "All Start Months" at bounding box center [197, 31] width 35 height 6
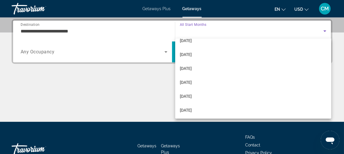
scroll to position [105, 0]
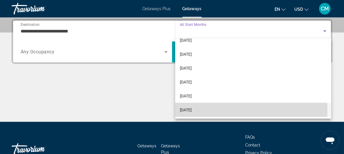
click at [189, 110] on span "[DATE]" at bounding box center [186, 110] width 12 height 7
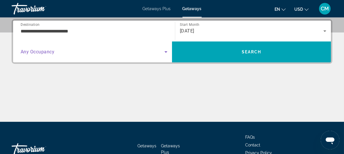
click at [60, 52] on span "Search widget" at bounding box center [93, 52] width 144 height 7
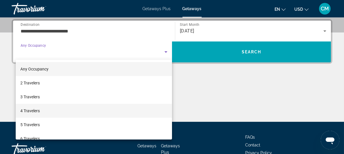
click at [46, 112] on mat-option "4 Travelers" at bounding box center [94, 111] width 156 height 14
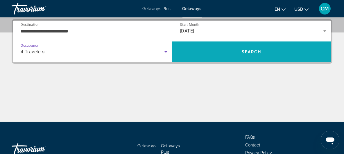
click at [259, 53] on span "Search" at bounding box center [252, 52] width 20 height 5
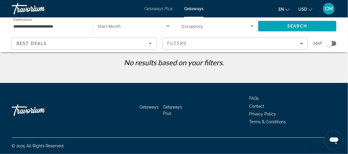
click at [195, 26] on span "Occupancy" at bounding box center [193, 26] width 22 height 5
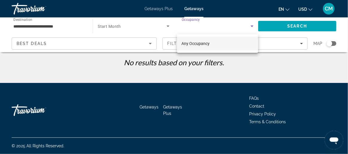
click at [195, 26] on div at bounding box center [174, 77] width 348 height 154
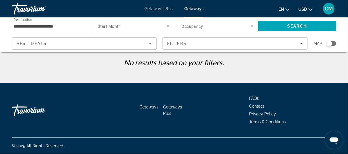
click at [194, 8] on span "Getaways" at bounding box center [193, 8] width 19 height 5
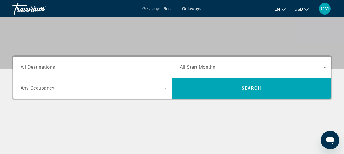
click at [35, 68] on span "All Destinations" at bounding box center [38, 68] width 35 height 6
click at [35, 68] on input "Destination All Destinations" at bounding box center [94, 67] width 147 height 7
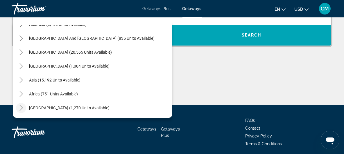
scroll to position [180, 0]
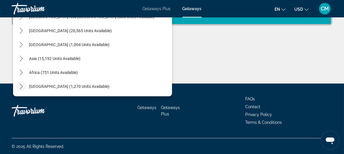
click at [21, 86] on icon "Toggle Middle East (1,270 units available) submenu" at bounding box center [21, 87] width 6 height 6
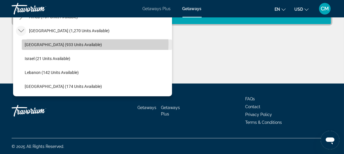
click at [60, 43] on span "[GEOGRAPHIC_DATA] (933 units available)" at bounding box center [63, 44] width 77 height 5
type input "**********"
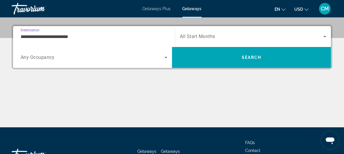
scroll to position [142, 0]
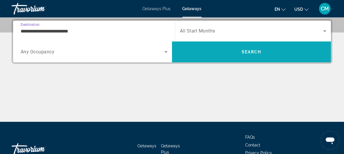
click at [255, 52] on span "Search" at bounding box center [252, 52] width 20 height 5
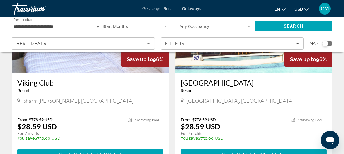
scroll to position [211, 0]
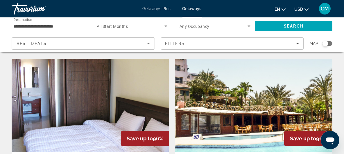
click at [274, 101] on img "Main content" at bounding box center [253, 105] width 157 height 93
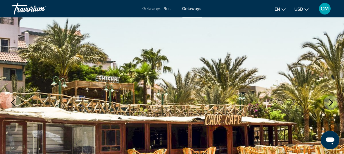
scroll to position [79, 0]
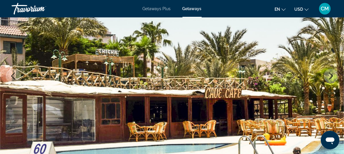
click at [334, 75] on icon "Next image" at bounding box center [330, 76] width 7 height 7
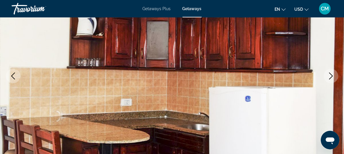
click at [334, 75] on icon "Next image" at bounding box center [330, 76] width 7 height 7
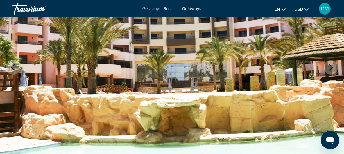
scroll to position [82, 0]
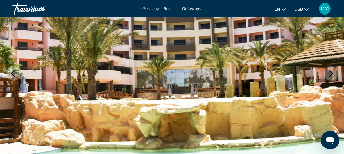
click at [330, 75] on icon "Next image" at bounding box center [331, 73] width 4 height 7
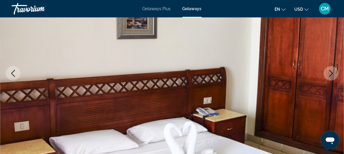
click at [330, 75] on icon "Next image" at bounding box center [331, 73] width 4 height 7
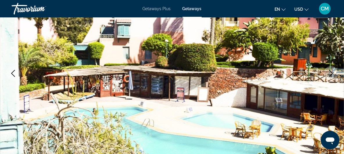
click at [332, 73] on icon "Next image" at bounding box center [331, 73] width 4 height 7
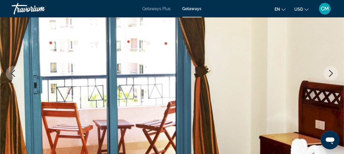
click at [336, 73] on button "Next image" at bounding box center [331, 73] width 15 height 15
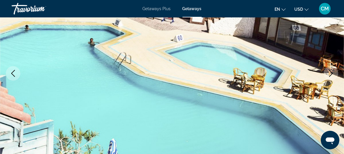
click at [333, 74] on icon "Next image" at bounding box center [330, 73] width 7 height 7
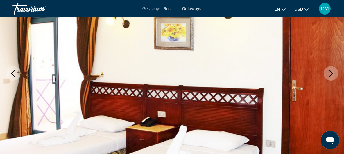
click at [334, 72] on icon "Next image" at bounding box center [330, 73] width 7 height 7
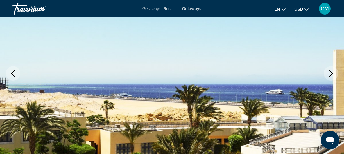
click at [329, 72] on icon "Next image" at bounding box center [330, 73] width 7 height 7
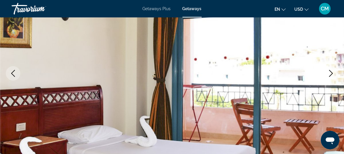
click at [332, 74] on icon "Next image" at bounding box center [330, 73] width 7 height 7
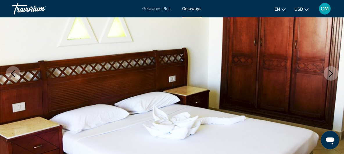
click at [332, 74] on icon "Next image" at bounding box center [330, 73] width 7 height 7
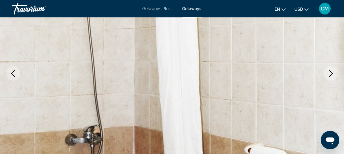
click at [332, 74] on icon "Next image" at bounding box center [330, 73] width 7 height 7
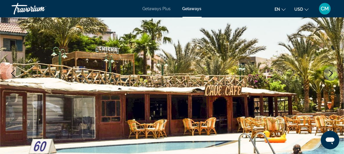
click at [332, 74] on icon "Next image" at bounding box center [330, 73] width 7 height 7
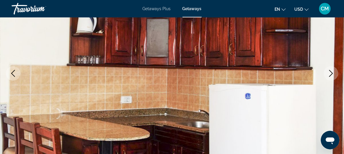
click at [332, 74] on icon "Next image" at bounding box center [330, 73] width 7 height 7
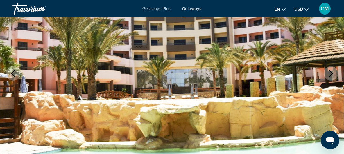
click at [332, 74] on icon "Next image" at bounding box center [330, 73] width 7 height 7
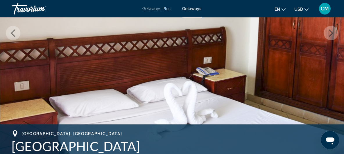
scroll to position [161, 0]
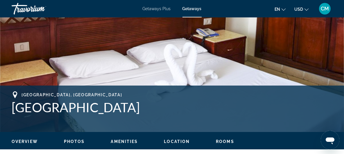
click at [178, 138] on ul "Overview Photos Amenities Location Rooms Search" at bounding box center [172, 141] width 321 height 6
click at [221, 140] on span "Rooms" at bounding box center [225, 141] width 18 height 5
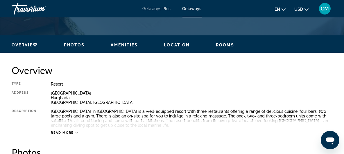
scroll to position [209, 0]
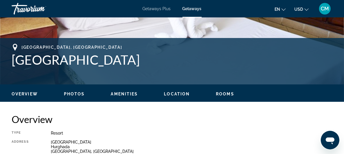
click at [174, 94] on span "Location" at bounding box center [177, 94] width 26 height 5
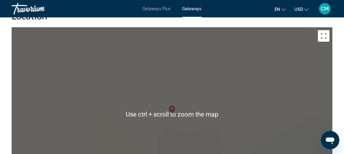
scroll to position [817, 0]
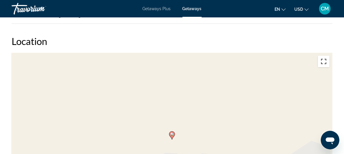
click at [324, 60] on button "Toggle fullscreen view" at bounding box center [324, 62] width 12 height 12
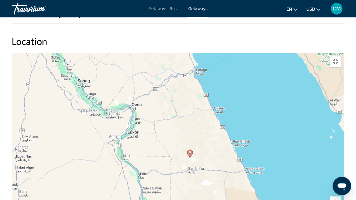
drag, startPoint x: 289, startPoint y: 76, endPoint x: 187, endPoint y: 94, distance: 103.5
click at [187, 94] on div "To activate drag with keyboard, press Alt + Enter. Once in keyboard drag state,…" at bounding box center [178, 140] width 333 height 174
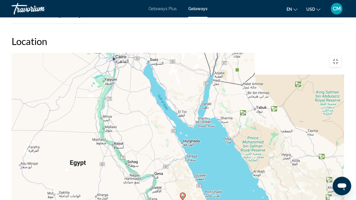
drag, startPoint x: 152, startPoint y: 61, endPoint x: 145, endPoint y: 118, distance: 56.8
click at [145, 118] on div "To activate drag with keyboard, press Alt + Enter. Once in keyboard drag state,…" at bounding box center [178, 140] width 333 height 174
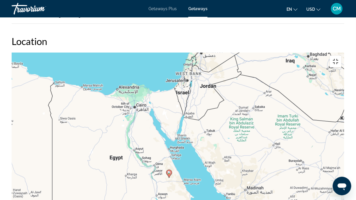
click at [341, 56] on button "Toggle fullscreen view" at bounding box center [336, 62] width 12 height 12
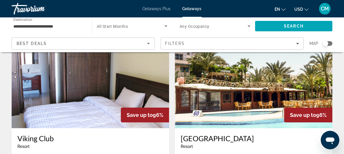
scroll to position [238, 0]
